Goal: Check status: Check status

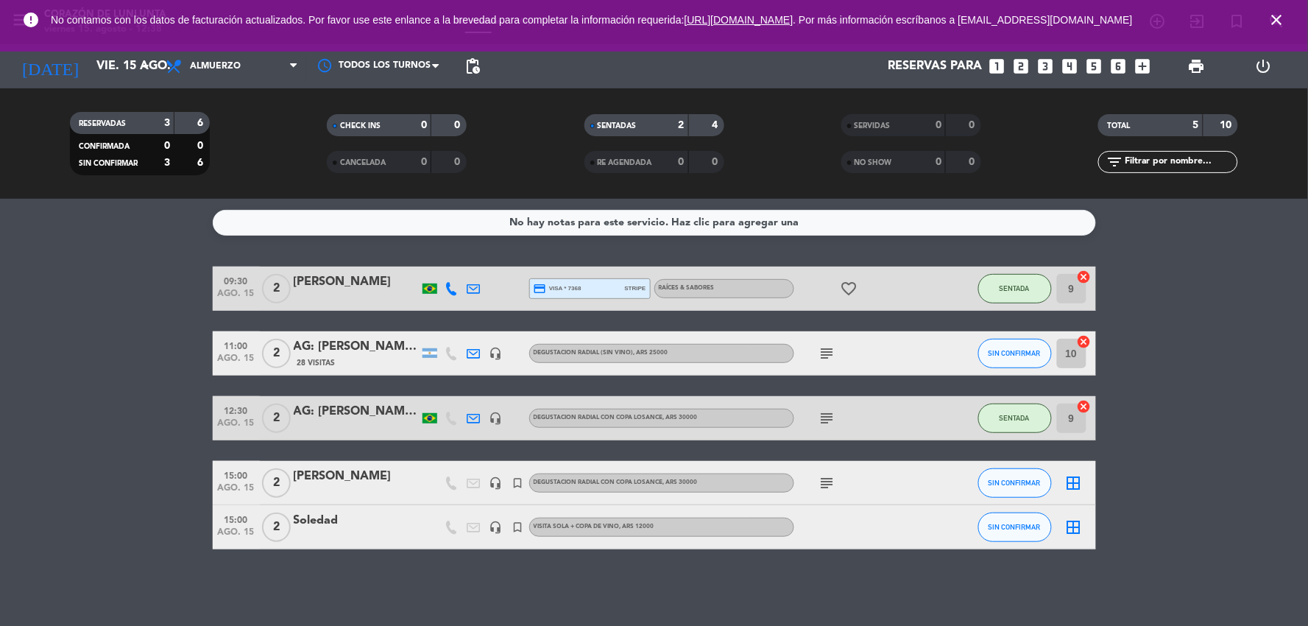
click at [1278, 27] on icon "close" at bounding box center [1278, 20] width 18 height 18
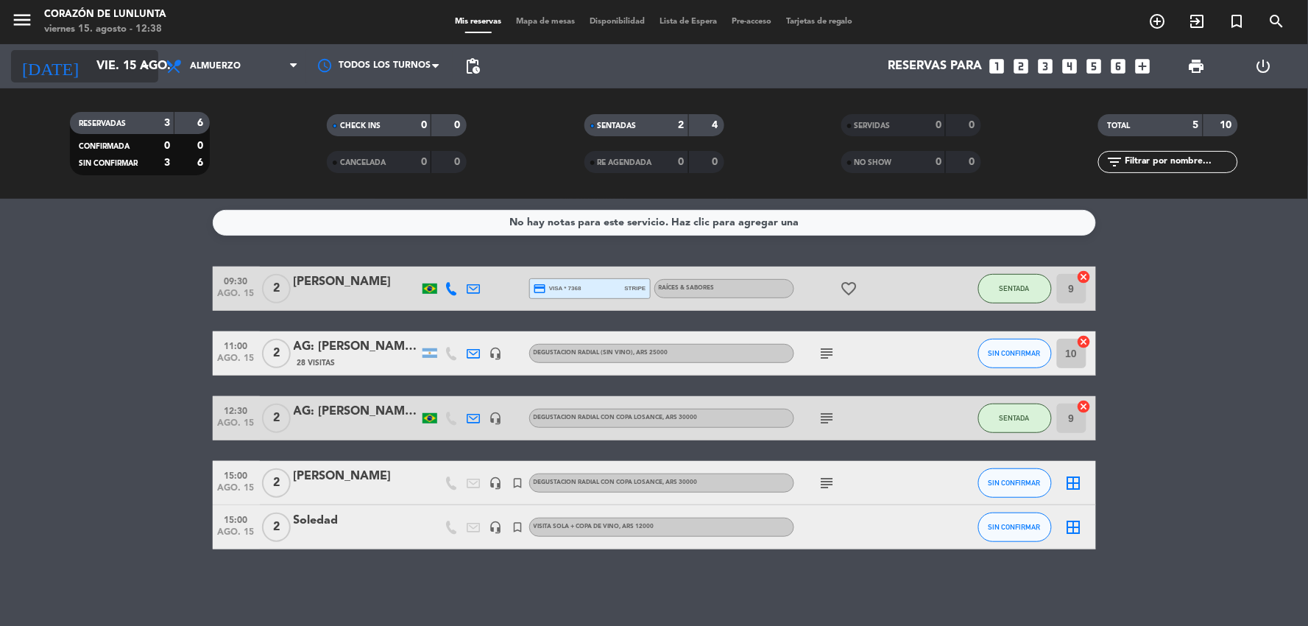
click at [89, 68] on input "vie. 15 ago." at bounding box center [167, 66] width 156 height 29
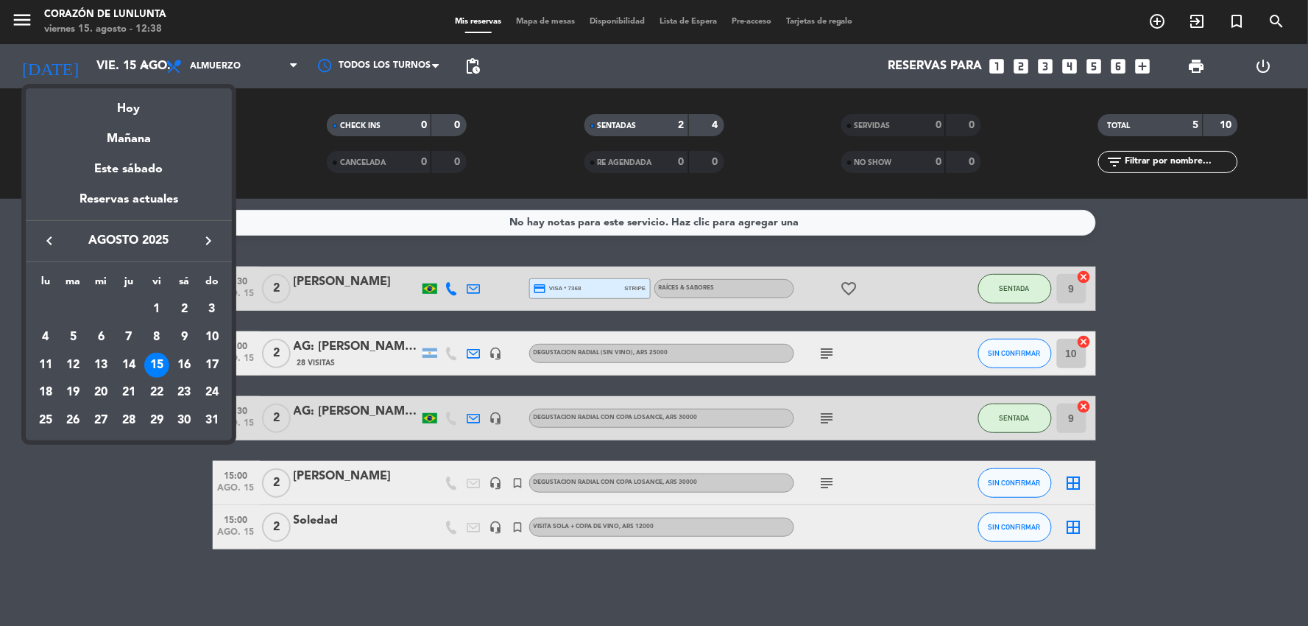
click at [834, 492] on div at bounding box center [654, 313] width 1308 height 626
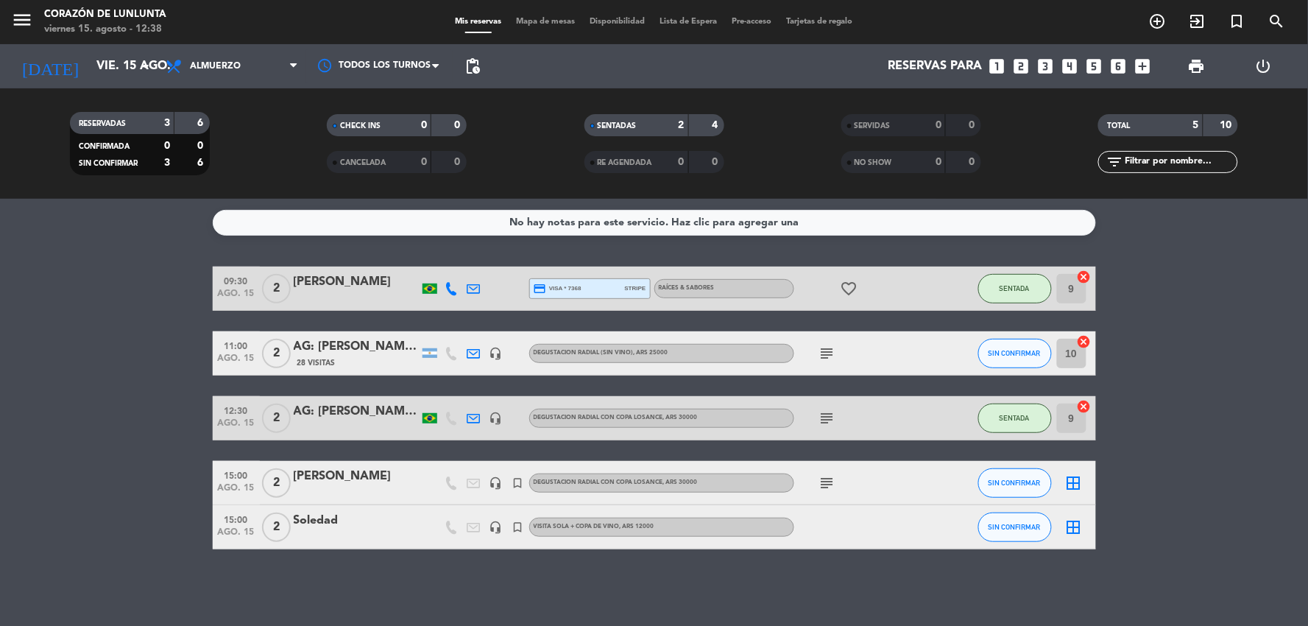
click at [94, 85] on div "[DATE] [DATE] arrow_drop_down" at bounding box center [84, 66] width 147 height 44
click at [106, 71] on input "vie. 15 ago." at bounding box center [167, 66] width 156 height 29
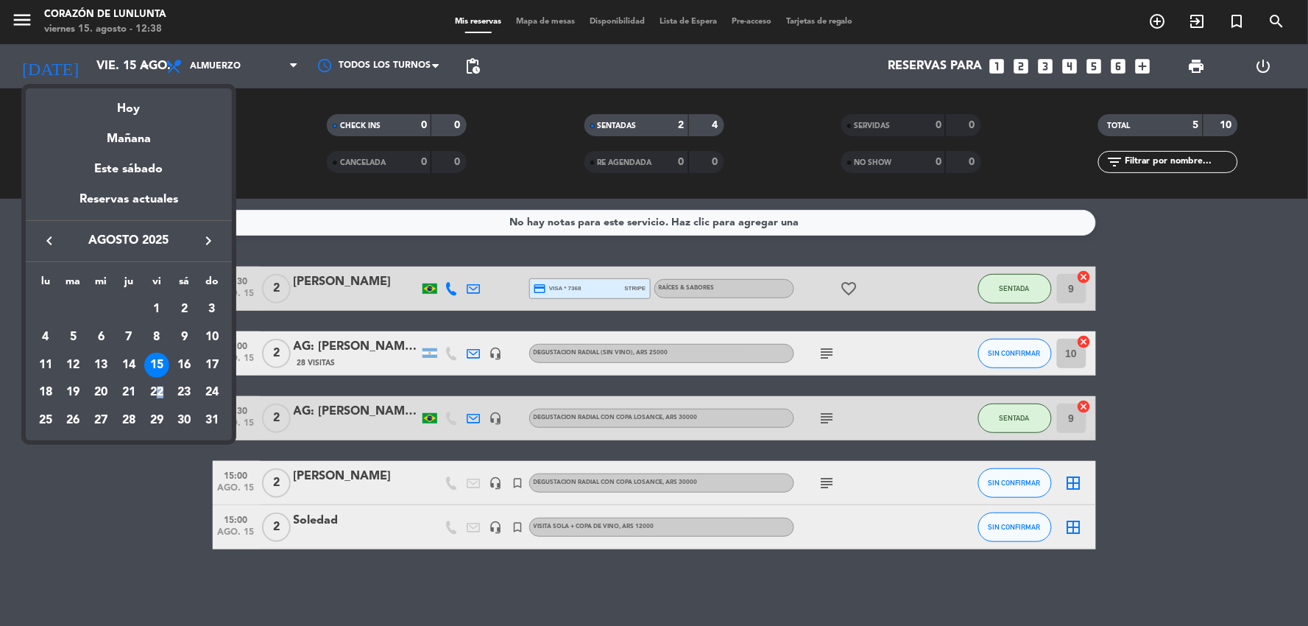
click at [157, 399] on div "22" at bounding box center [156, 392] width 25 height 25
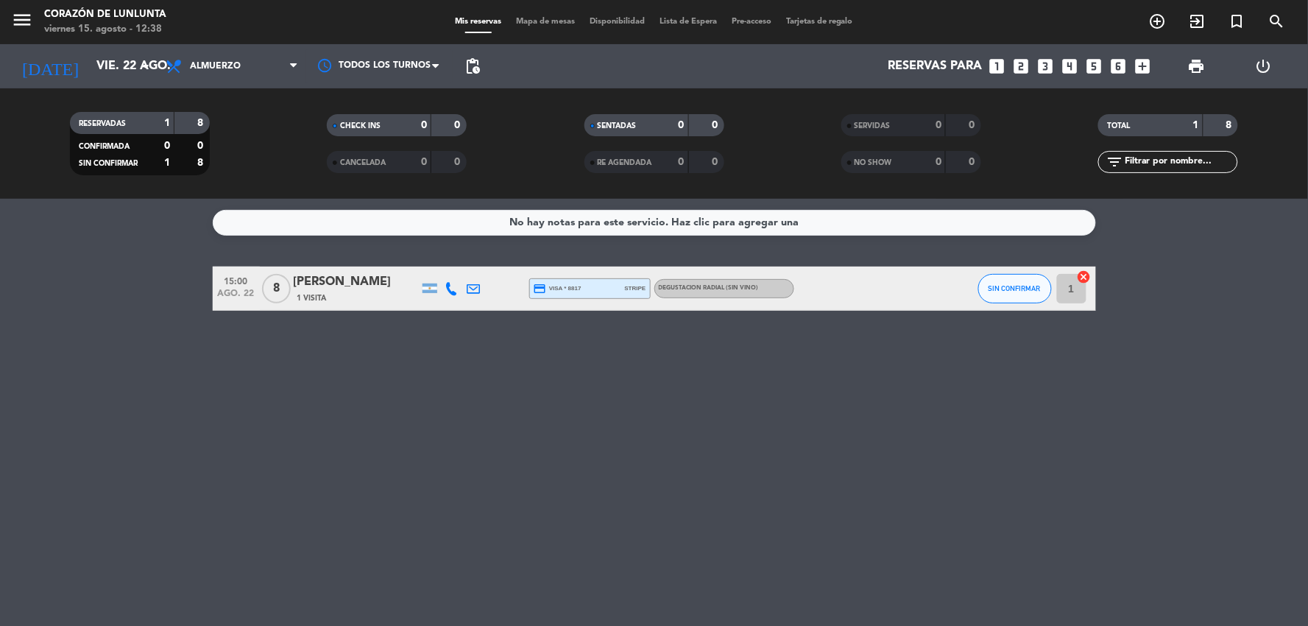
click at [296, 291] on div "[PERSON_NAME]" at bounding box center [356, 281] width 125 height 19
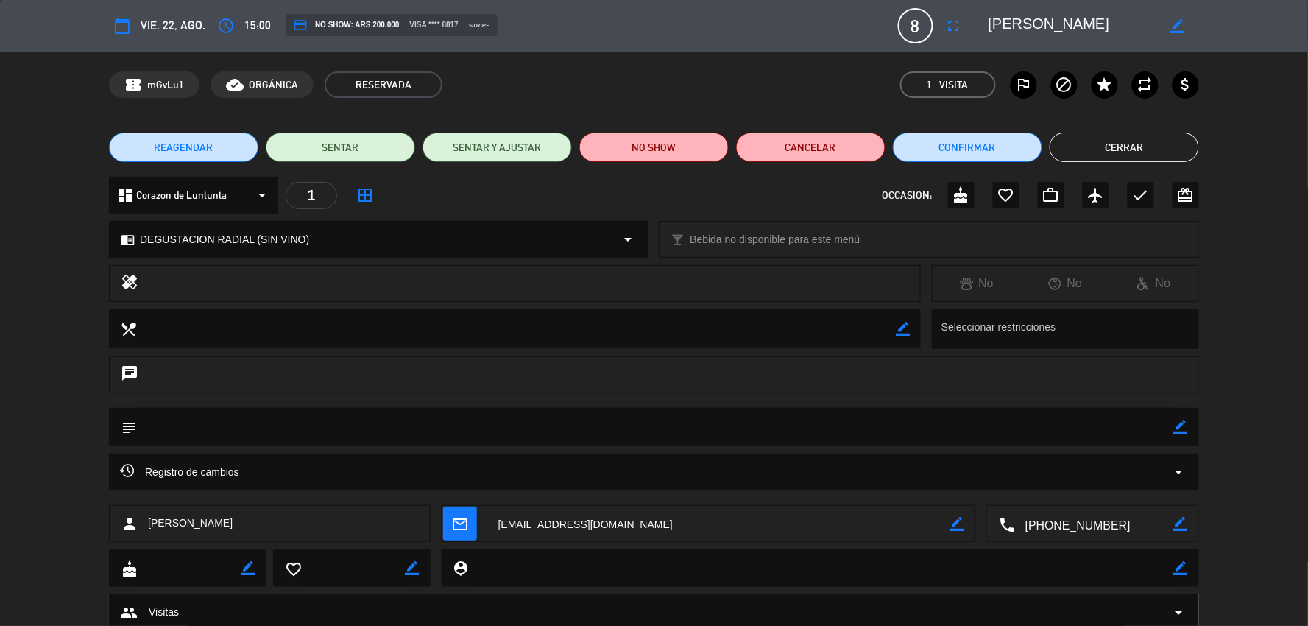
click at [1124, 141] on button "Cerrar" at bounding box center [1124, 147] width 149 height 29
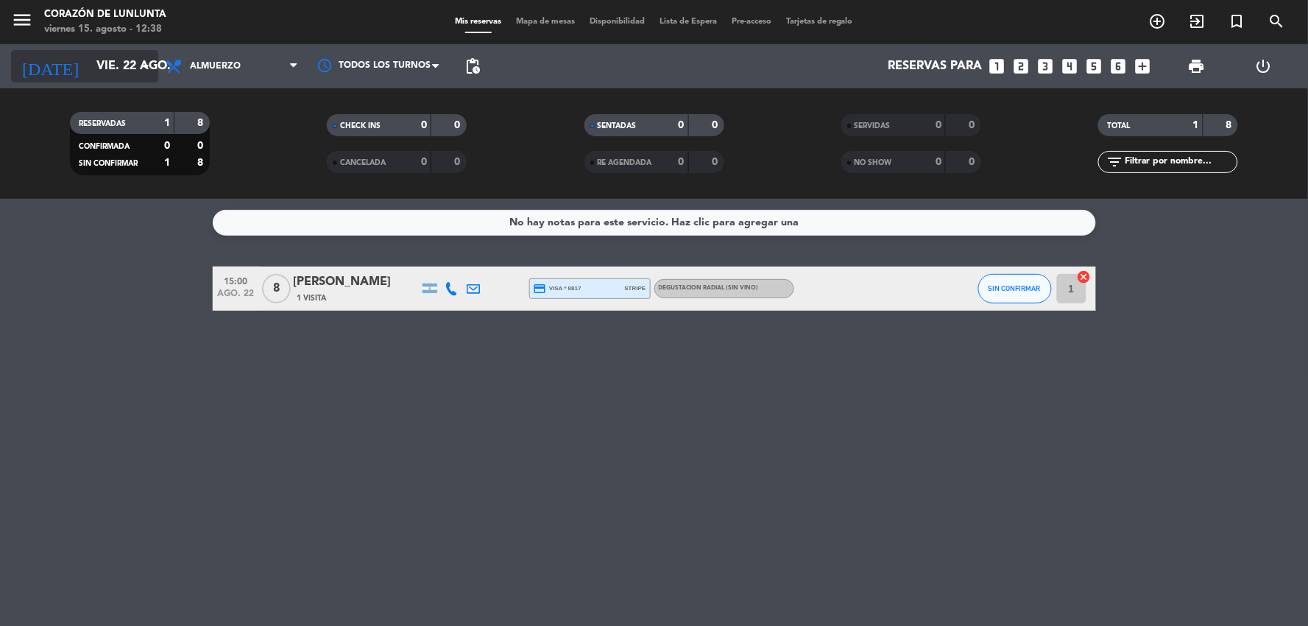
click at [94, 59] on input "vie. 22 ago." at bounding box center [167, 66] width 156 height 29
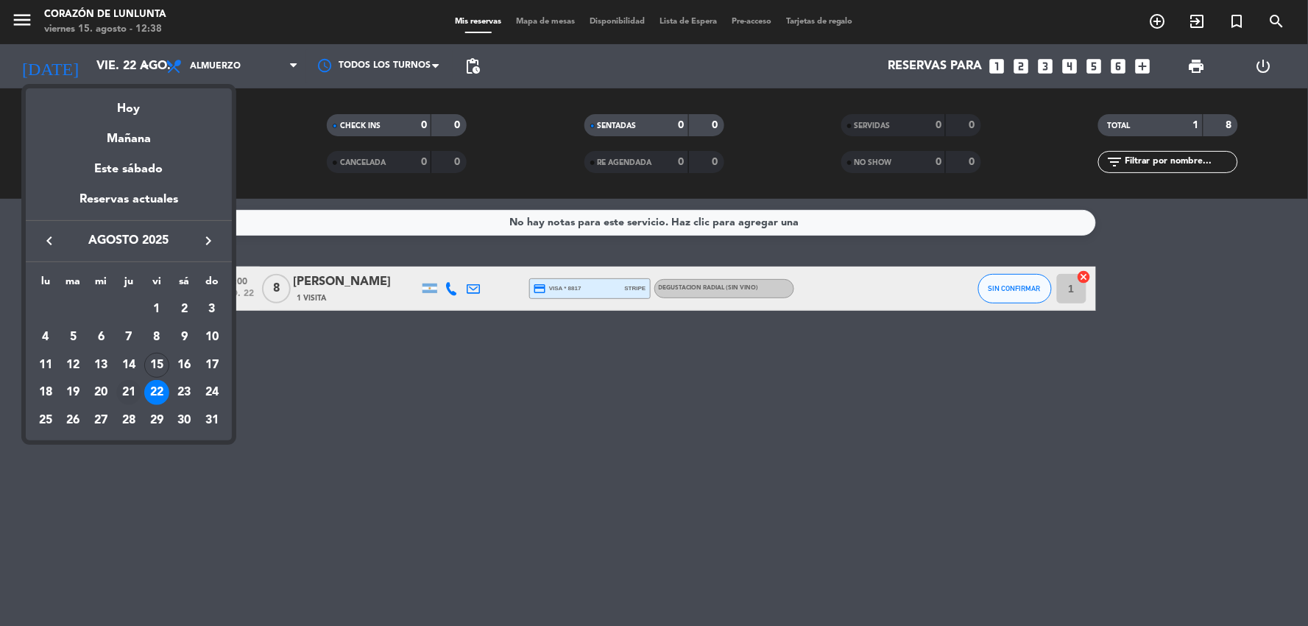
click at [141, 385] on td "21" at bounding box center [129, 392] width 28 height 28
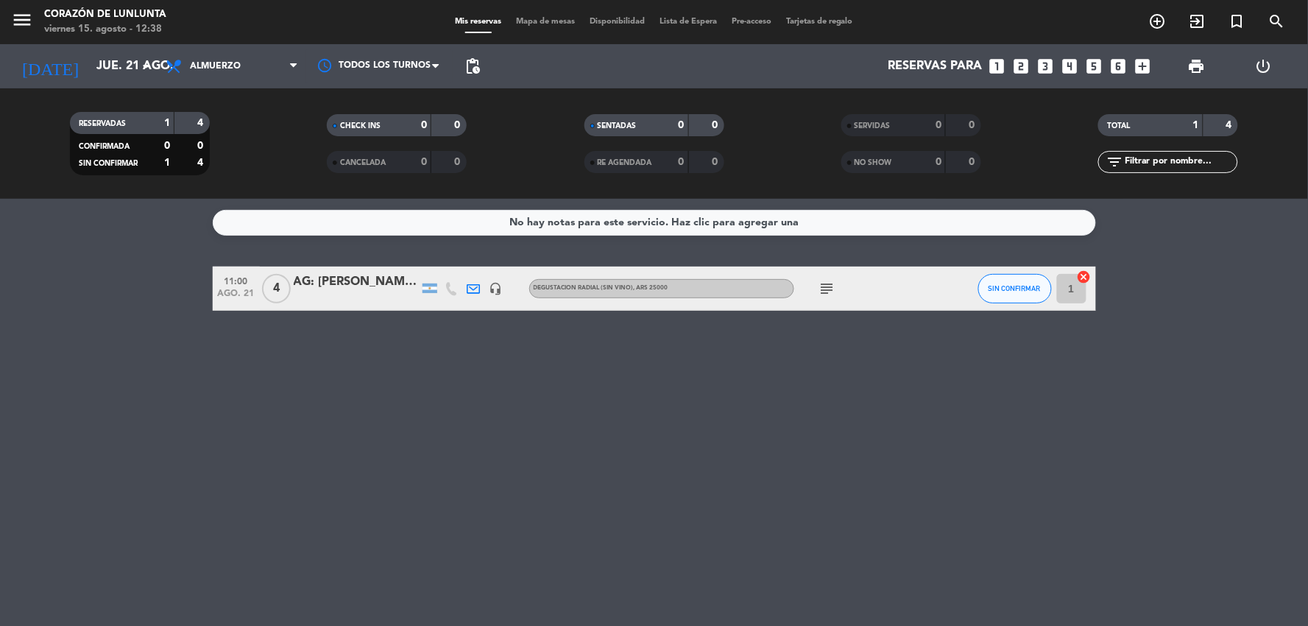
click at [380, 281] on div "AG: [PERSON_NAME] x4 / [PERSON_NAME]" at bounding box center [356, 281] width 125 height 19
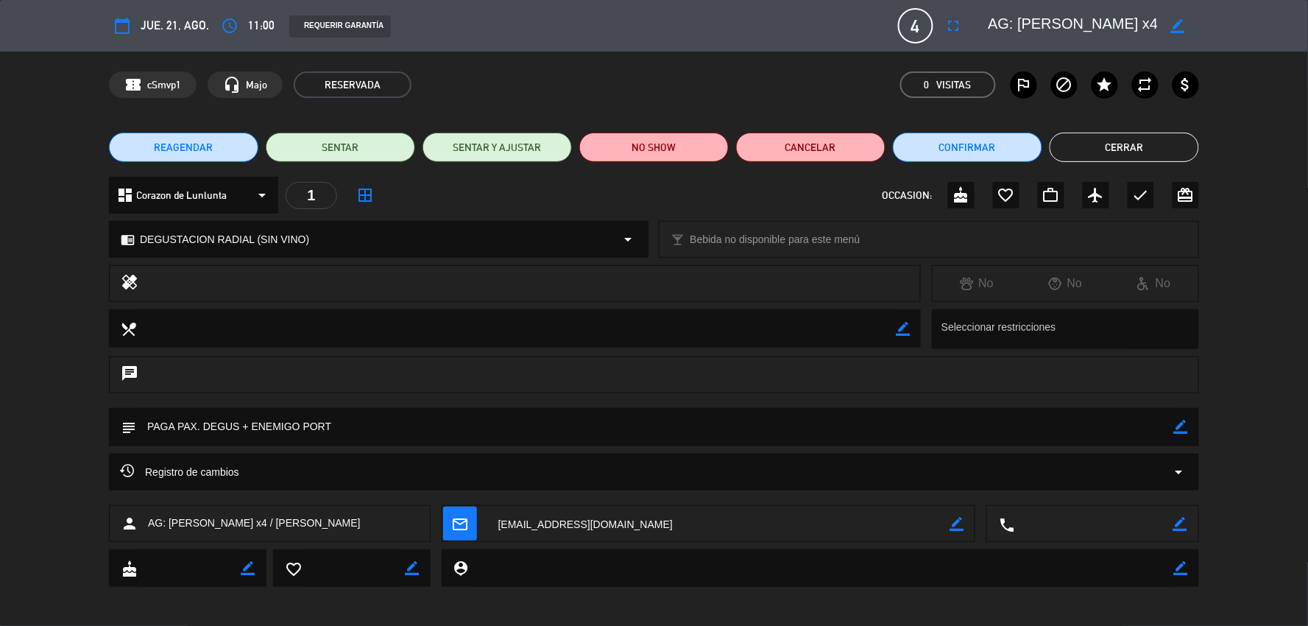
click at [1100, 161] on button "Cerrar" at bounding box center [1124, 147] width 149 height 29
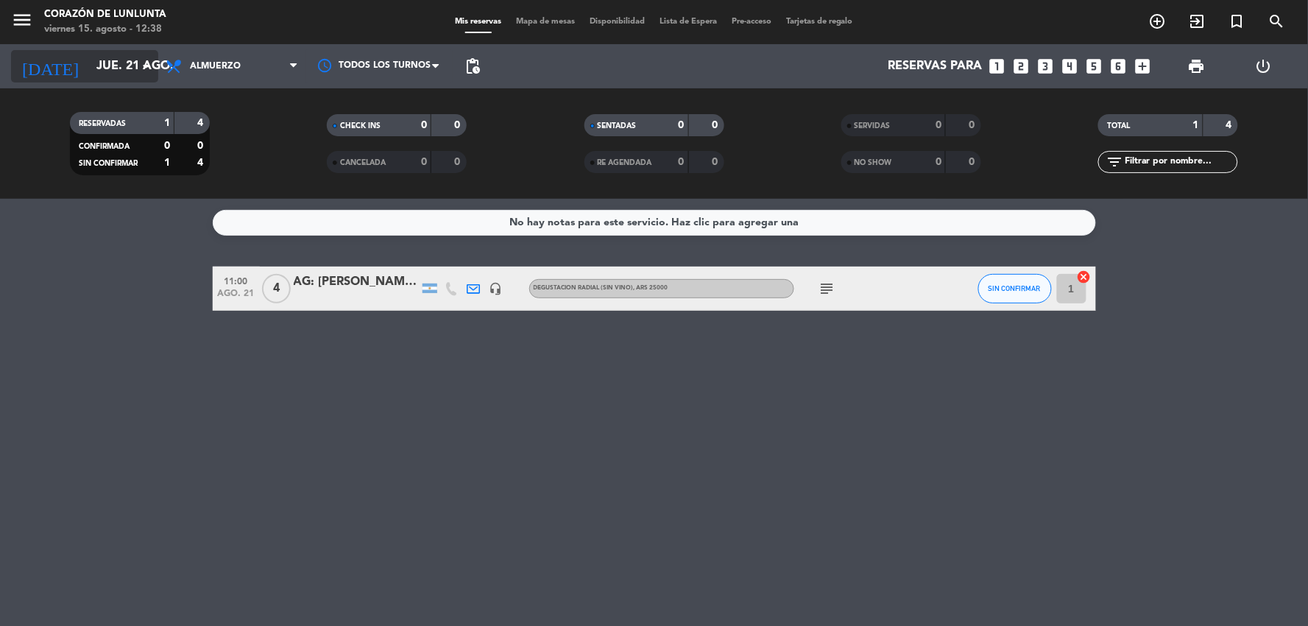
click at [89, 60] on input "jue. 21 ago." at bounding box center [167, 66] width 156 height 29
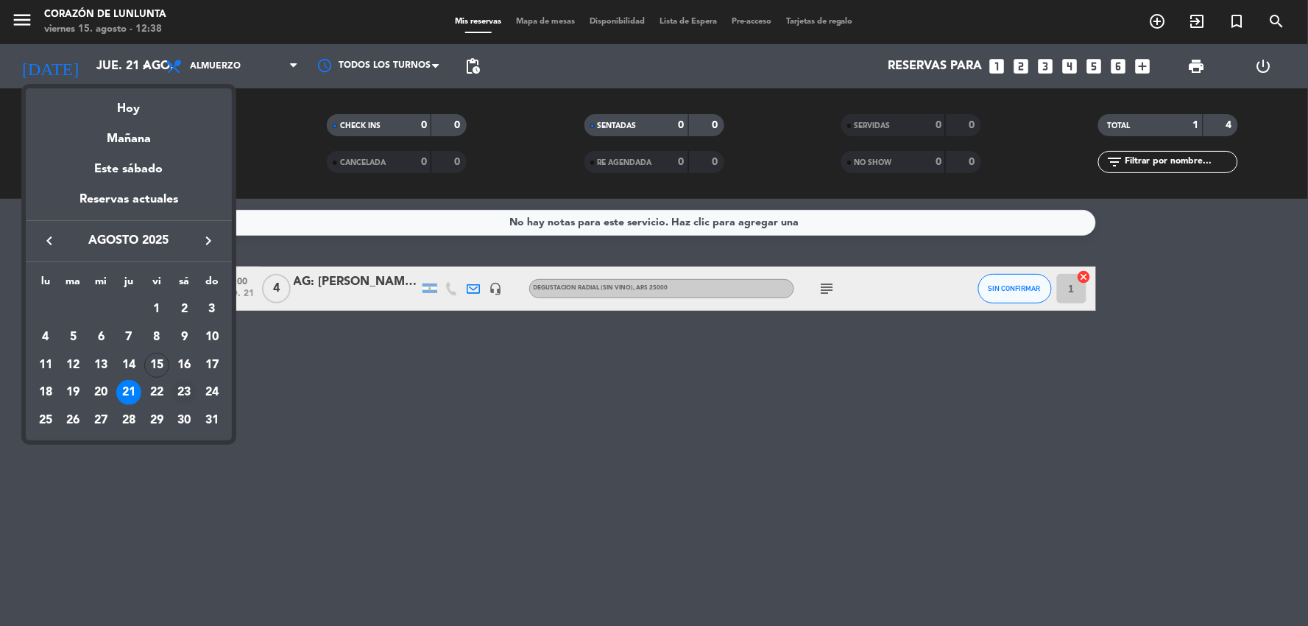
click at [187, 388] on div "23" at bounding box center [184, 392] width 25 height 25
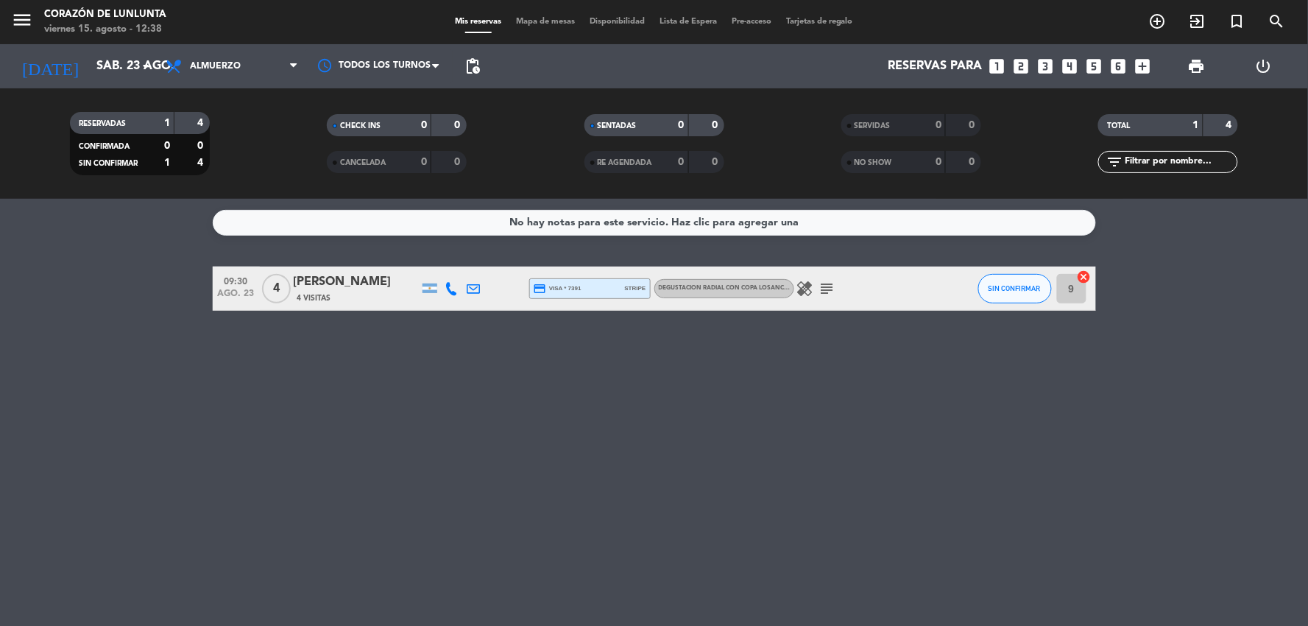
click at [808, 284] on icon "healing" at bounding box center [806, 289] width 18 height 18
click at [812, 272] on div "[PERSON_NAME] allergic to gluten." at bounding box center [819, 261] width 196 height 26
click at [92, 71] on input "sáb. 23 ago." at bounding box center [167, 66] width 156 height 29
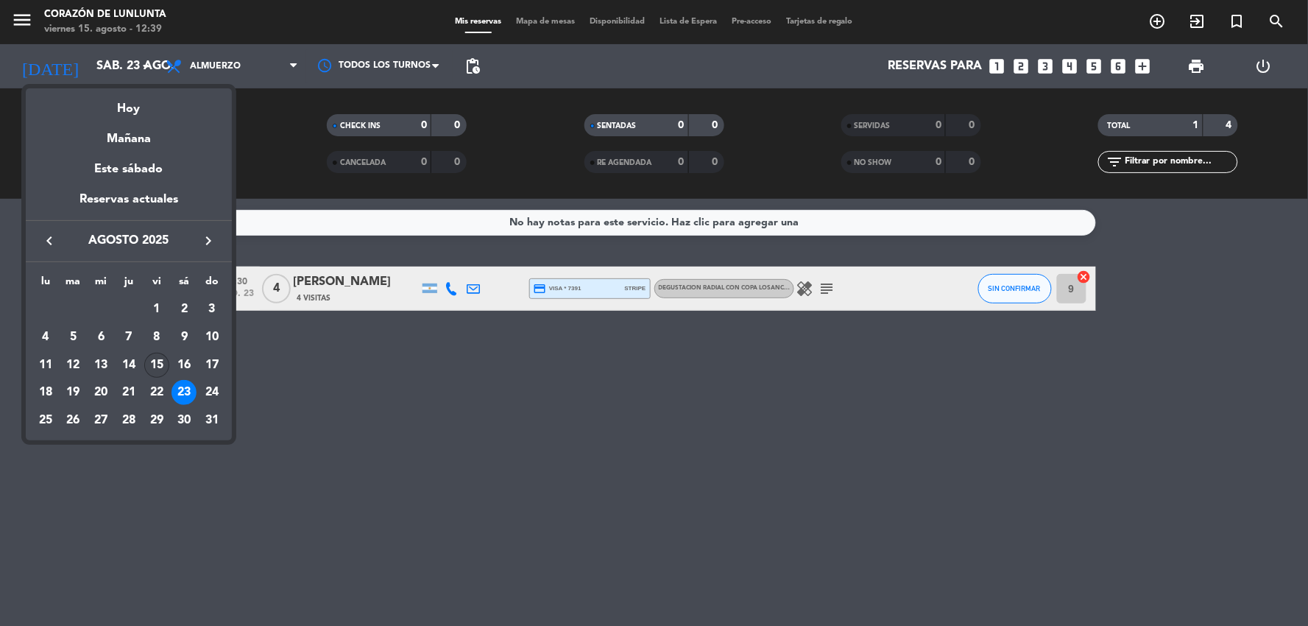
click at [146, 368] on div "15" at bounding box center [156, 365] width 25 height 25
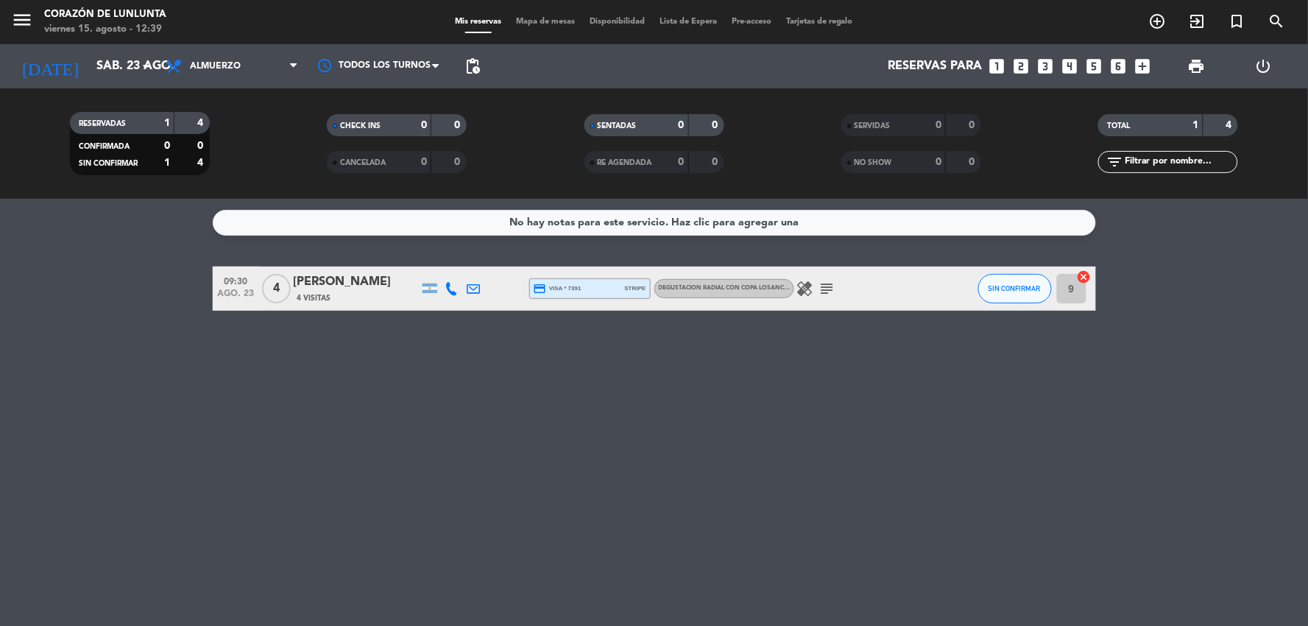
type input "vie. 15 ago."
